Goal: Feedback & Contribution: Submit feedback/report problem

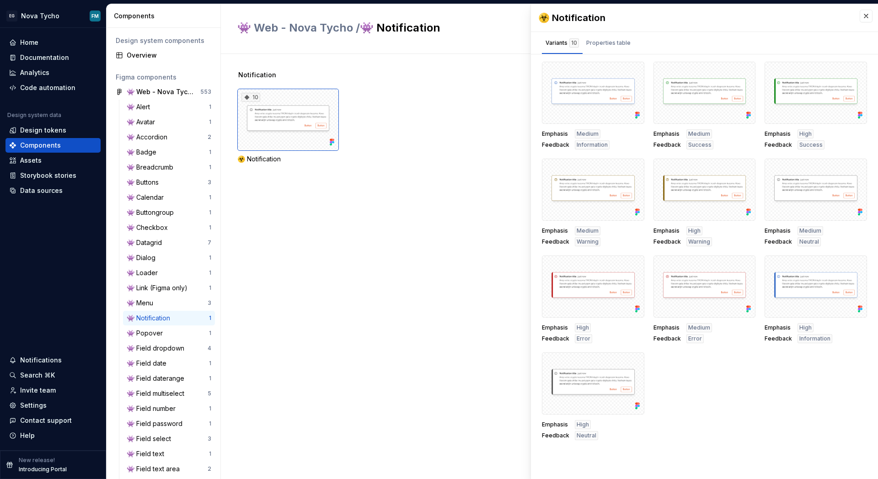
scroll to position [189, 0]
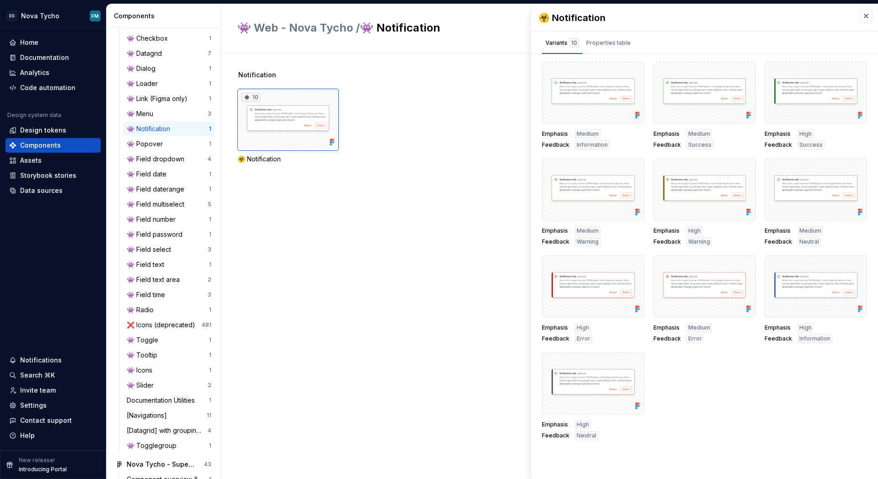
click at [369, 199] on div "Notification 10 ☣️ Notification" at bounding box center [557, 266] width 641 height 425
click at [50, 62] on div "Documentation" at bounding box center [44, 57] width 49 height 9
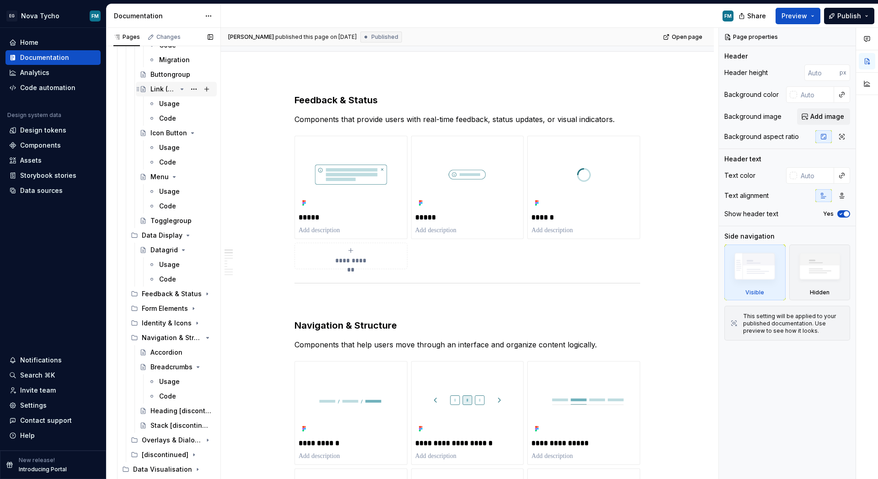
scroll to position [308, 0]
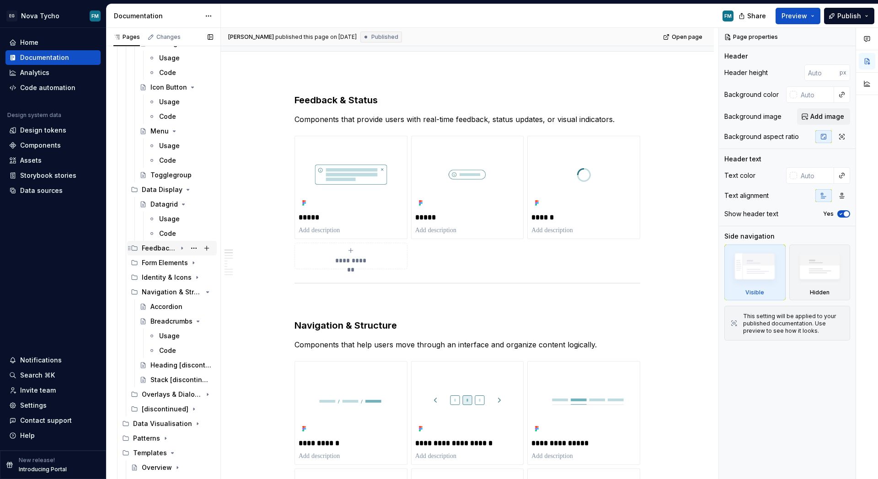
click at [170, 250] on div "Feedback & Status" at bounding box center [159, 248] width 35 height 9
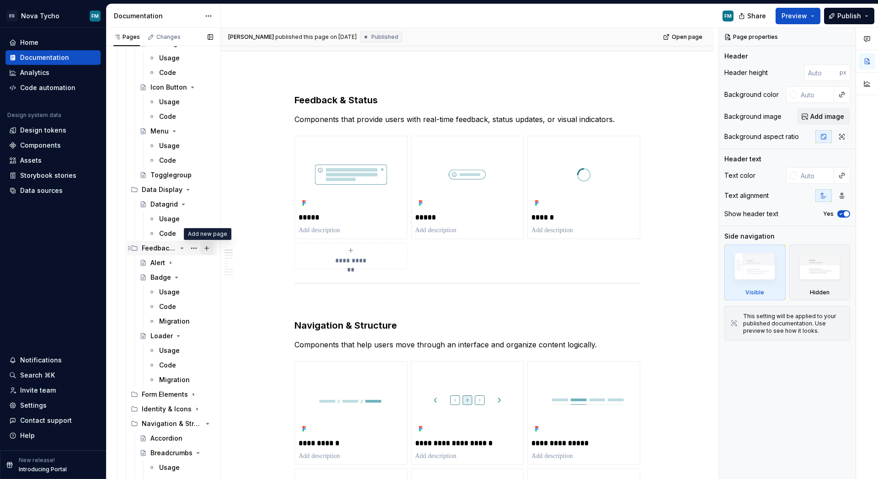
click at [206, 248] on button "Page tree" at bounding box center [206, 248] width 13 height 13
type textarea "*"
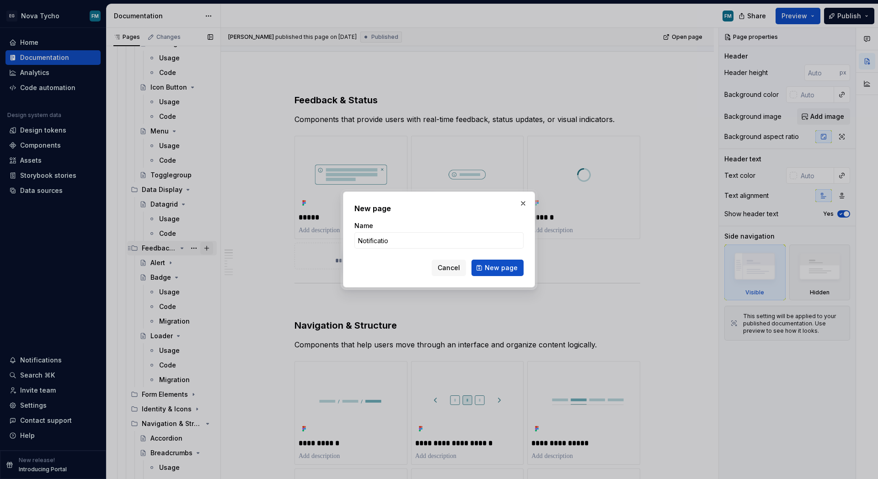
type input "Notification"
click button "New page" at bounding box center [498, 268] width 52 height 16
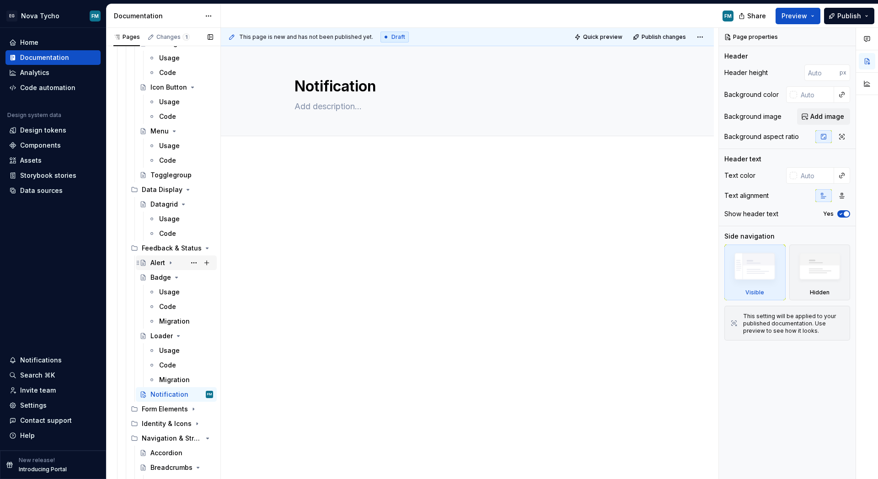
click at [160, 259] on div "Alert" at bounding box center [157, 262] width 15 height 9
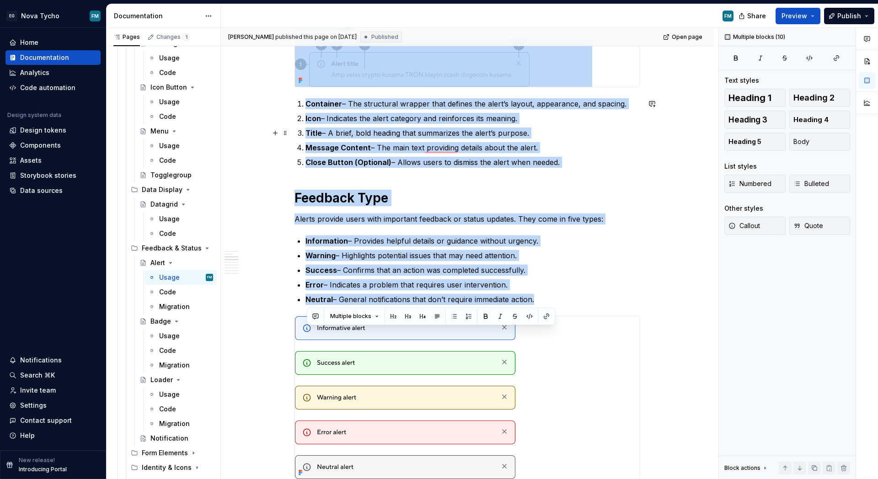
scroll to position [371, 0]
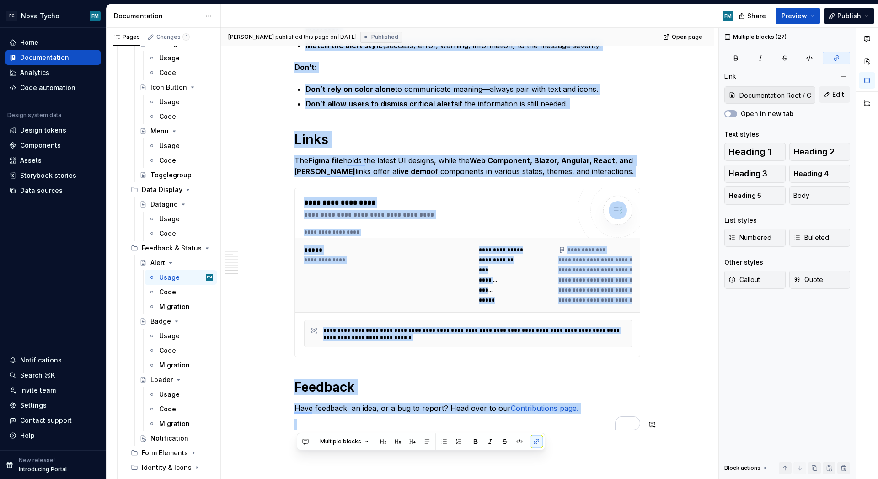
drag, startPoint x: 307, startPoint y: 195, endPoint x: 497, endPoint y: 433, distance: 304.0
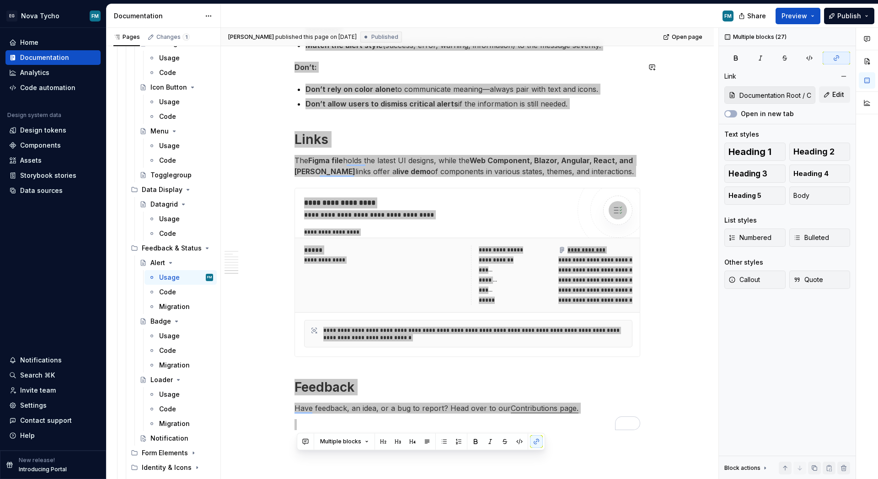
type textarea "*"
